Goal: Find contact information: Find contact information

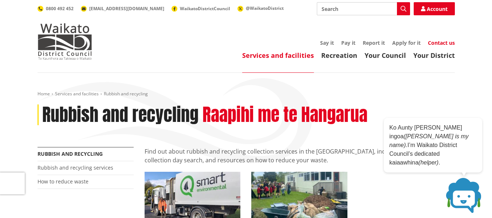
click at [438, 42] on link "Contact us" at bounding box center [441, 42] width 27 height 7
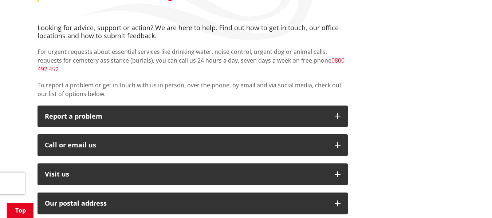
scroll to position [125, 0]
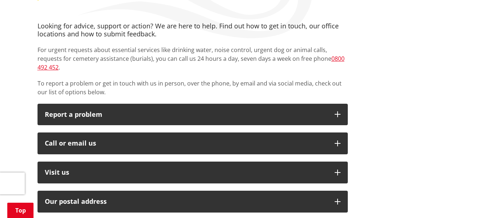
drag, startPoint x: 496, startPoint y: 14, endPoint x: 497, endPoint y: 41, distance: 27.4
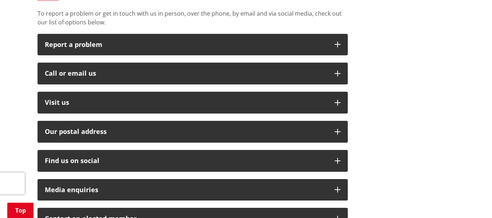
scroll to position [198, 0]
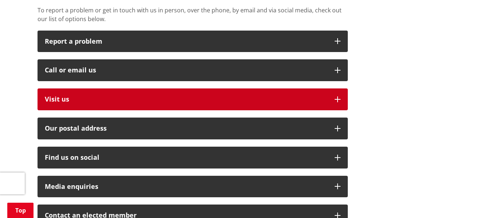
click at [341, 90] on button "Visit us" at bounding box center [193, 100] width 310 height 22
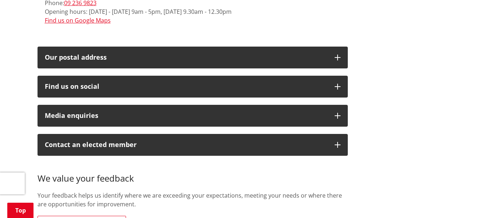
scroll to position [1016, 0]
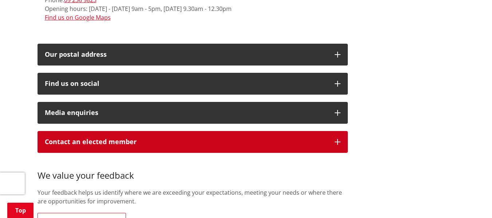
click at [341, 132] on button "Contact an elected member" at bounding box center [193, 142] width 310 height 22
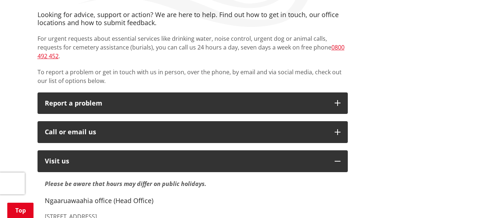
scroll to position [111, 0]
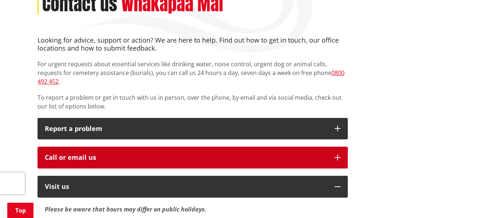
click at [335, 155] on icon "button" at bounding box center [338, 158] width 6 height 6
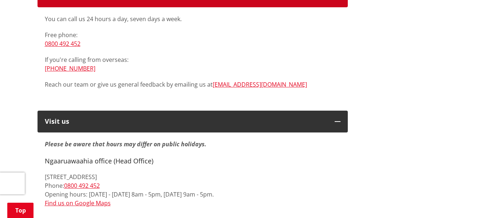
scroll to position [0, 0]
